Goal: Obtain resource: Download file/media

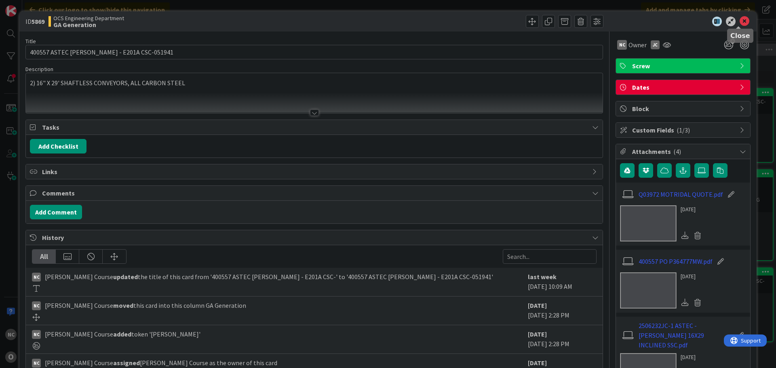
click at [740, 20] on icon at bounding box center [745, 22] width 10 height 10
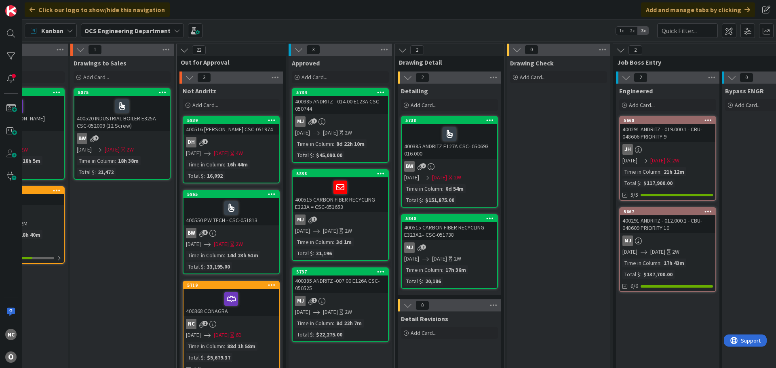
scroll to position [0, 387]
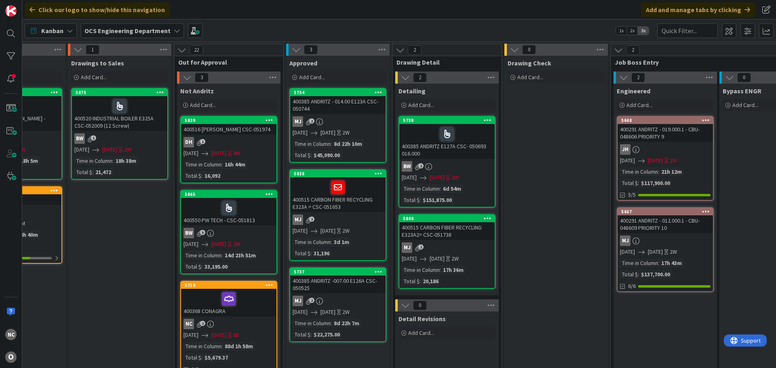
click at [632, 31] on span "2x" at bounding box center [632, 31] width 11 height 8
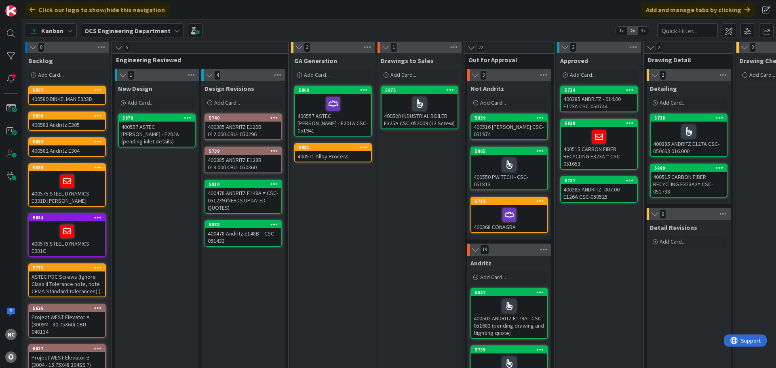
scroll to position [0, 0]
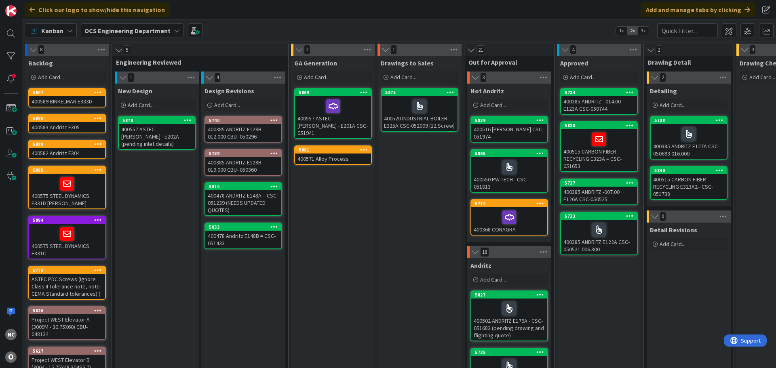
drag, startPoint x: 643, startPoint y: 32, endPoint x: 638, endPoint y: 39, distance: 9.0
click at [643, 32] on span "3x" at bounding box center [643, 31] width 11 height 8
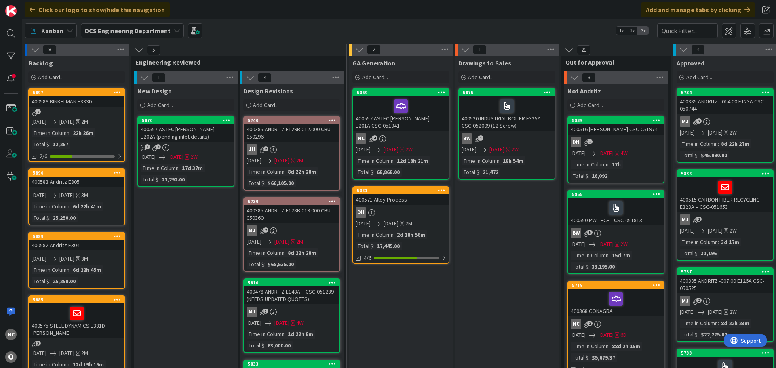
click at [438, 102] on div at bounding box center [401, 106] width 91 height 17
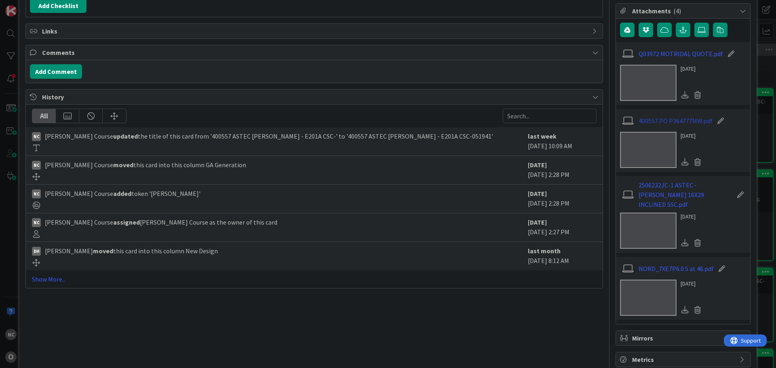
scroll to position [148, 0]
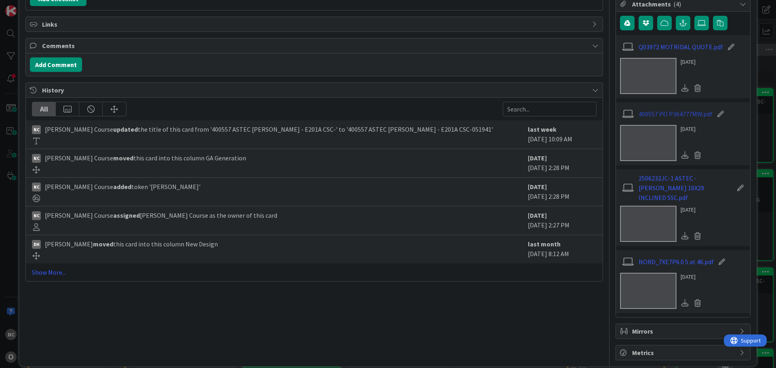
click at [678, 113] on link "400557 PO P364777MW.pdf" at bounding box center [676, 114] width 74 height 10
click at [674, 184] on link "2506232JC-1 ASTEC - [PERSON_NAME] 16X29 INCLINED SSC.pdf" at bounding box center [686, 187] width 94 height 29
